Goal: Task Accomplishment & Management: Manage account settings

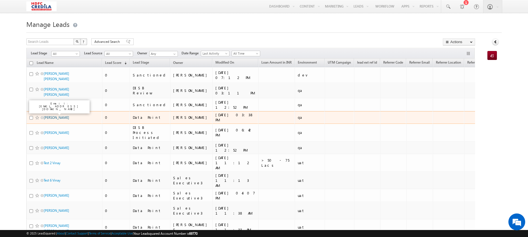
click at [52, 115] on link "[PERSON_NAME]" at bounding box center [56, 117] width 25 height 4
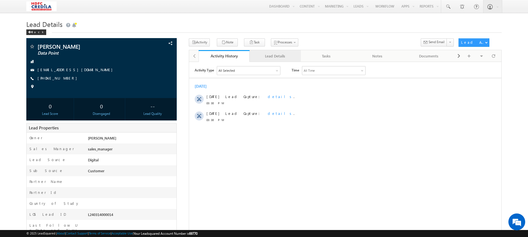
click at [277, 55] on div "Lead Details" at bounding box center [275, 56] width 42 height 7
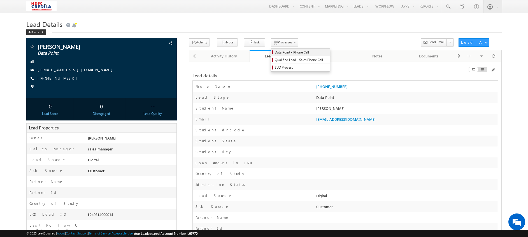
click at [280, 55] on span "Data Point - Phone Call" at bounding box center [301, 52] width 53 height 5
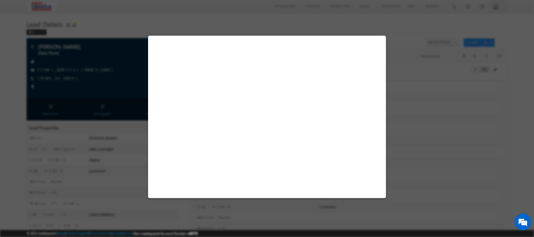
select select "Digital"
select select "Customer"
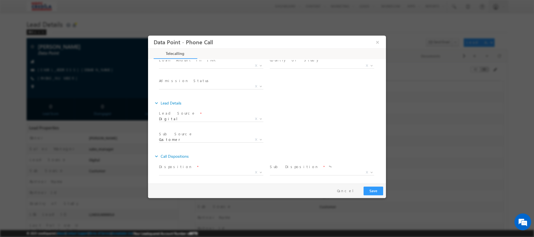
scroll to position [104, 0]
click at [213, 149] on span "X" at bounding box center [211, 150] width 104 height 6
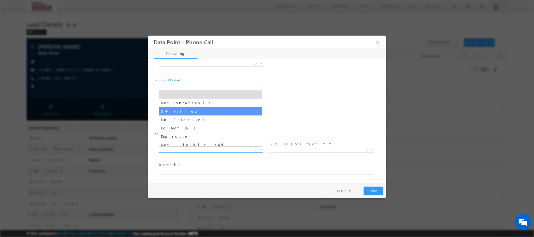
select select "SAF Filled"
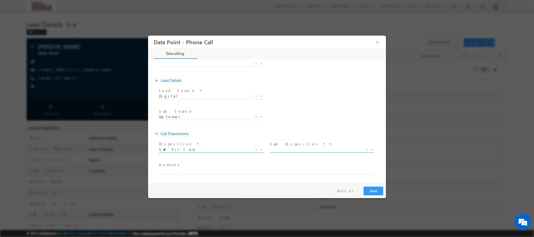
click at [294, 148] on span "X" at bounding box center [322, 150] width 104 height 6
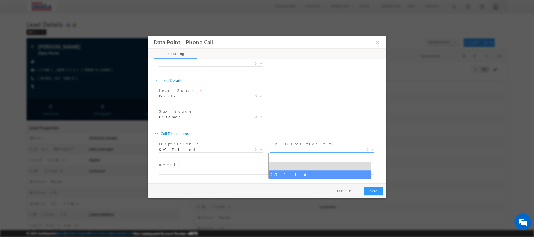
select select "SAF Filled"
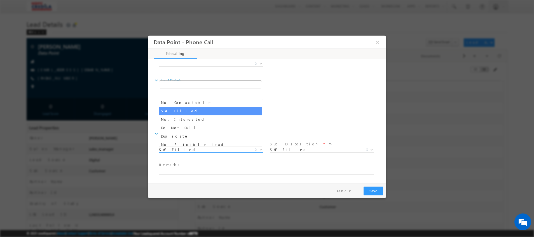
click at [216, 150] on span "SAF Filled" at bounding box center [204, 149] width 91 height 5
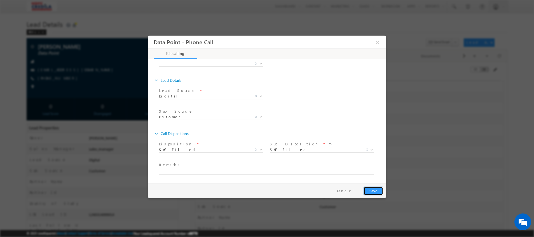
click at [377, 192] on button "Save" at bounding box center [374, 190] width 20 height 9
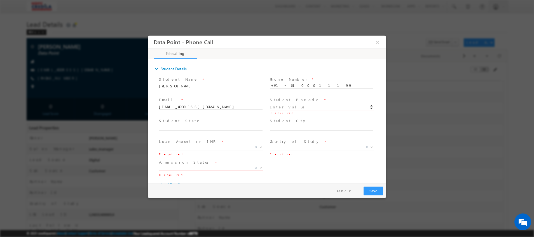
scroll to position [104, 0]
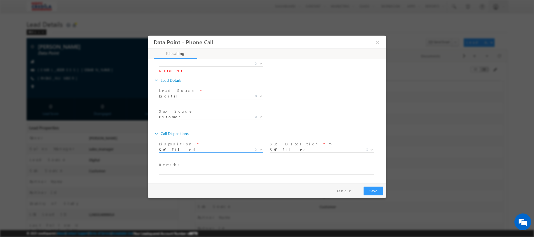
click at [192, 149] on span "SAF Filled" at bounding box center [204, 149] width 91 height 5
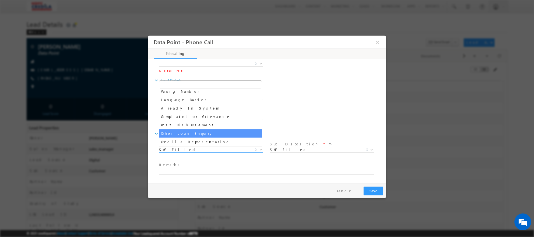
scroll to position [0, 0]
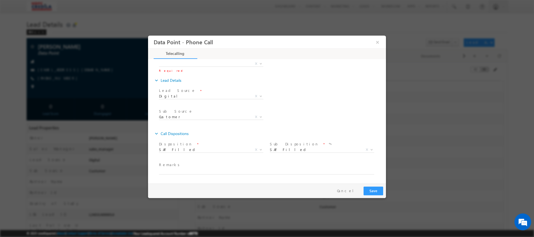
click at [331, 110] on div "Sub Source * Toll free Customer Customer X Partner Id * Others X Others x" at bounding box center [272, 117] width 228 height 21
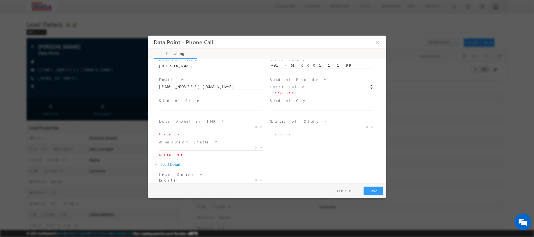
scroll to position [18, 0]
click at [291, 87] on input at bounding box center [322, 89] width 104 height 6
type input "400001"
select select "[GEOGRAPHIC_DATA]"
click at [284, 88] on input "400001" at bounding box center [322, 89] width 104 height 6
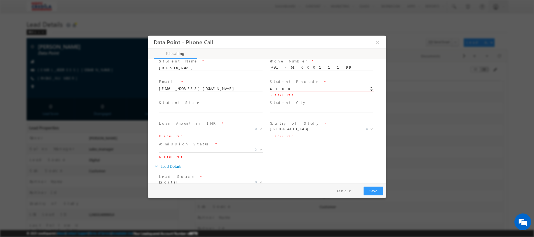
type input "400001"
click at [279, 158] on div "Admission Status * CONFIRMED AWAITING X Required" at bounding box center [272, 150] width 228 height 21
click at [208, 128] on span "X" at bounding box center [211, 129] width 104 height 6
select select "5 Lacs - 10 Lacs"
click at [227, 151] on span "X" at bounding box center [211, 150] width 104 height 6
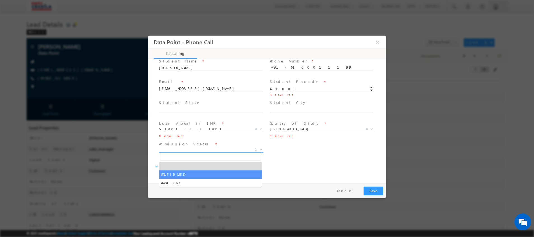
select select "CONFIRMED"
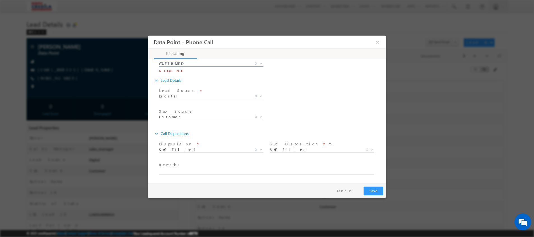
scroll to position [103, 0]
click at [373, 193] on button "Save" at bounding box center [374, 190] width 20 height 9
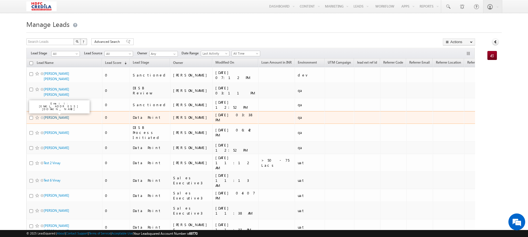
click at [54, 115] on link "[PERSON_NAME]" at bounding box center [56, 117] width 25 height 4
click at [55, 115] on link "[PERSON_NAME]" at bounding box center [56, 117] width 25 height 4
click at [51, 115] on link "[PERSON_NAME]" at bounding box center [56, 117] width 25 height 4
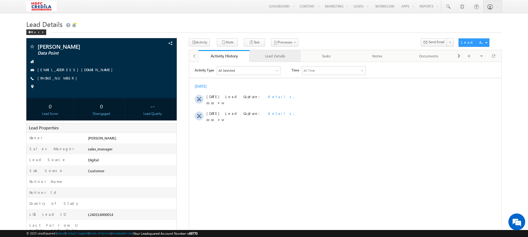
click at [277, 55] on div "Lead Details" at bounding box center [275, 56] width 42 height 7
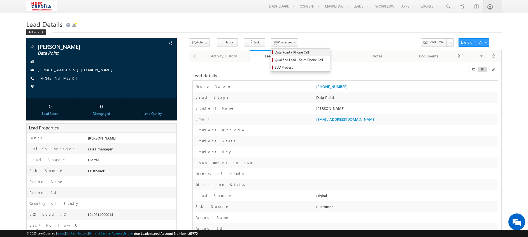
click at [275, 49] on link "Data Point - Phone Call" at bounding box center [300, 52] width 59 height 7
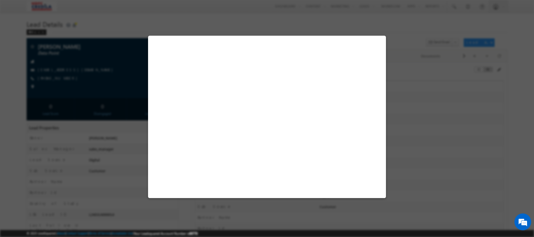
select select "Digital"
select select "Customer"
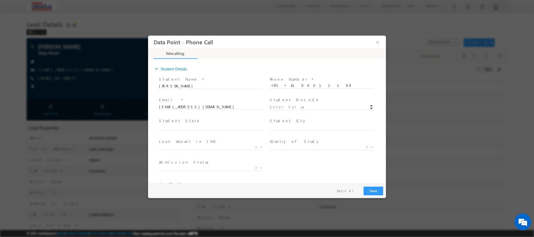
click at [291, 103] on div "Student Pincode *" at bounding box center [324, 103] width 109 height 13
click at [294, 105] on input at bounding box center [322, 107] width 104 height 6
type input "400001"
select select "[GEOGRAPHIC_DATA]"
type input "[GEOGRAPHIC_DATA]"
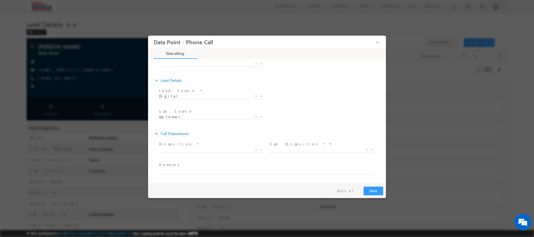
type input "[GEOGRAPHIC_DATA]"
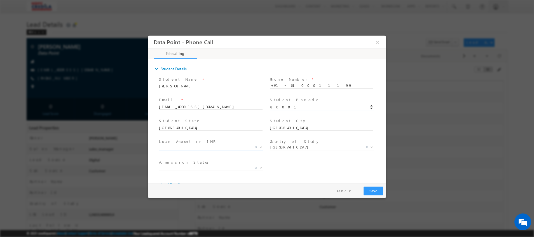
click at [197, 148] on span "X" at bounding box center [211, 147] width 104 height 6
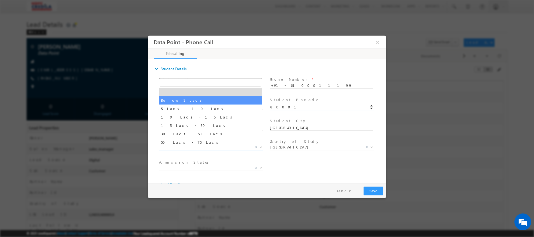
select select "Below 5 Lacs"
click at [172, 96] on div "Email * vinayryakala+124@gmail.com" at bounding box center [213, 106] width 111 height 21
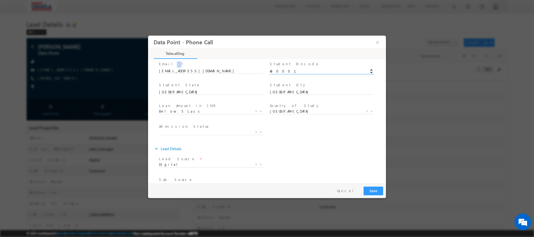
scroll to position [35, 0]
click at [180, 132] on span "X" at bounding box center [211, 133] width 104 height 6
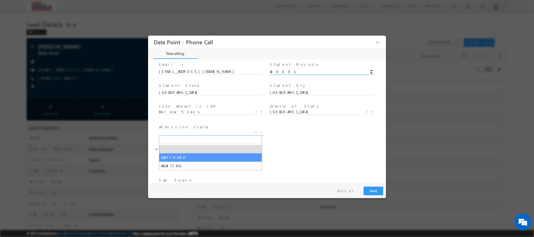
select select "CONFIRMED"
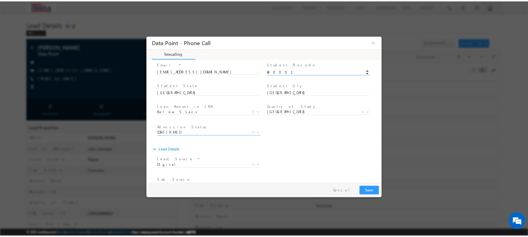
scroll to position [104, 0]
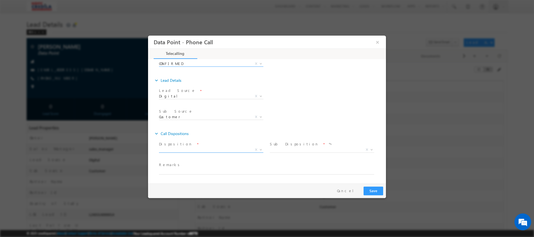
click at [221, 150] on span "X" at bounding box center [211, 150] width 104 height 6
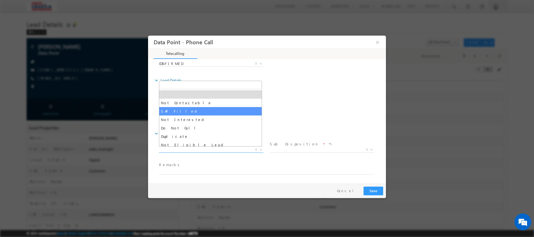
select select "SAF Filled"
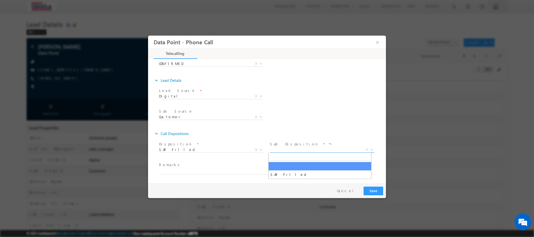
click at [316, 149] on span "X" at bounding box center [322, 150] width 104 height 6
select select "SAF Filled"
click at [229, 149] on span "SAF Filled" at bounding box center [204, 149] width 91 height 5
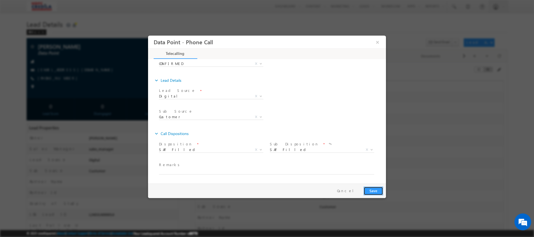
click at [377, 192] on button "Save" at bounding box center [374, 190] width 20 height 9
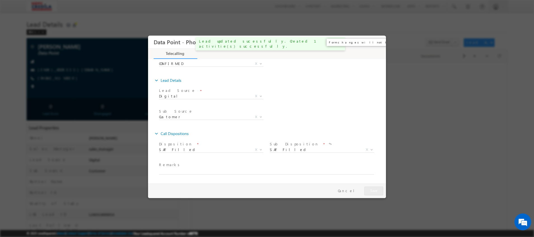
click at [376, 43] on button "×" at bounding box center [378, 42] width 10 height 10
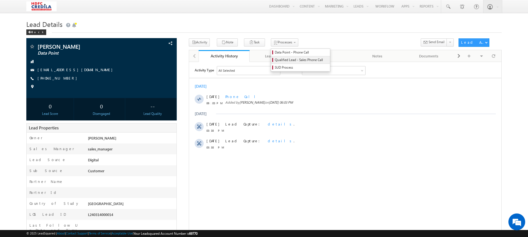
click at [281, 59] on span "Qualified Lead - Sales Phone Call" at bounding box center [301, 59] width 53 height 5
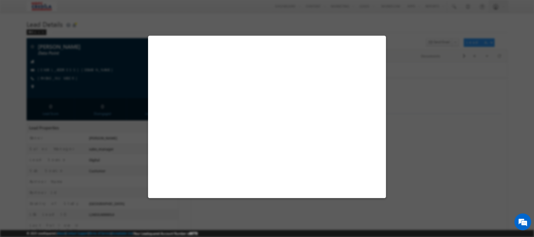
select select "Below 5 Lacs"
select select "[GEOGRAPHIC_DATA]"
select select "CONFIRMED"
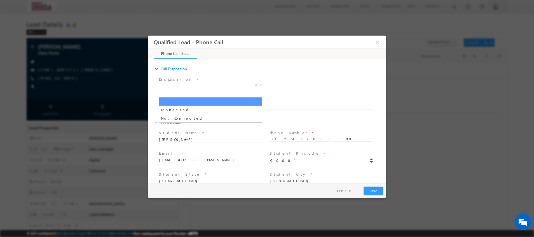
click at [207, 83] on span "X" at bounding box center [211, 85] width 104 height 6
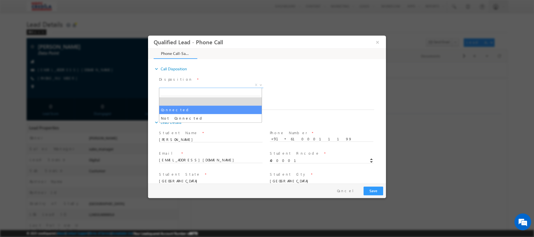
select select "Connected"
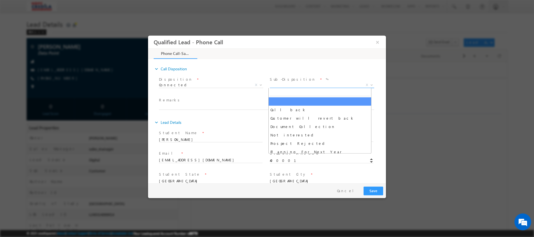
click at [287, 84] on span "X" at bounding box center [322, 85] width 104 height 6
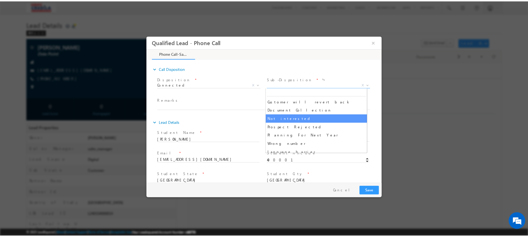
scroll to position [20, 0]
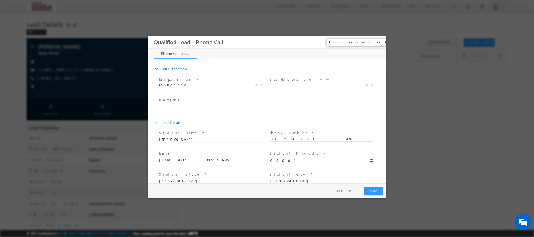
click at [380, 42] on button "×" at bounding box center [378, 42] width 10 height 10
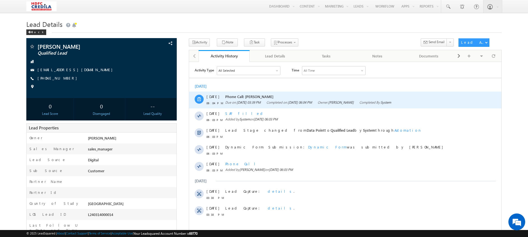
click at [212, 98] on span "[DATE]" at bounding box center [212, 96] width 13 height 5
